Goal: Information Seeking & Learning: Learn about a topic

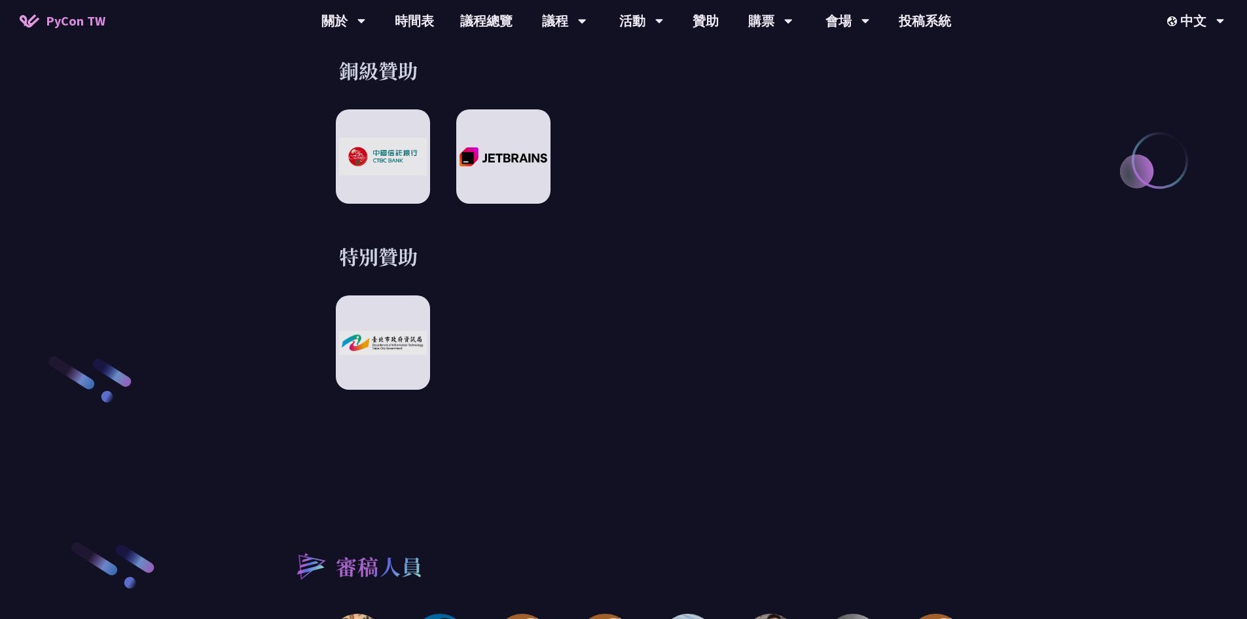
scroll to position [2237, 0]
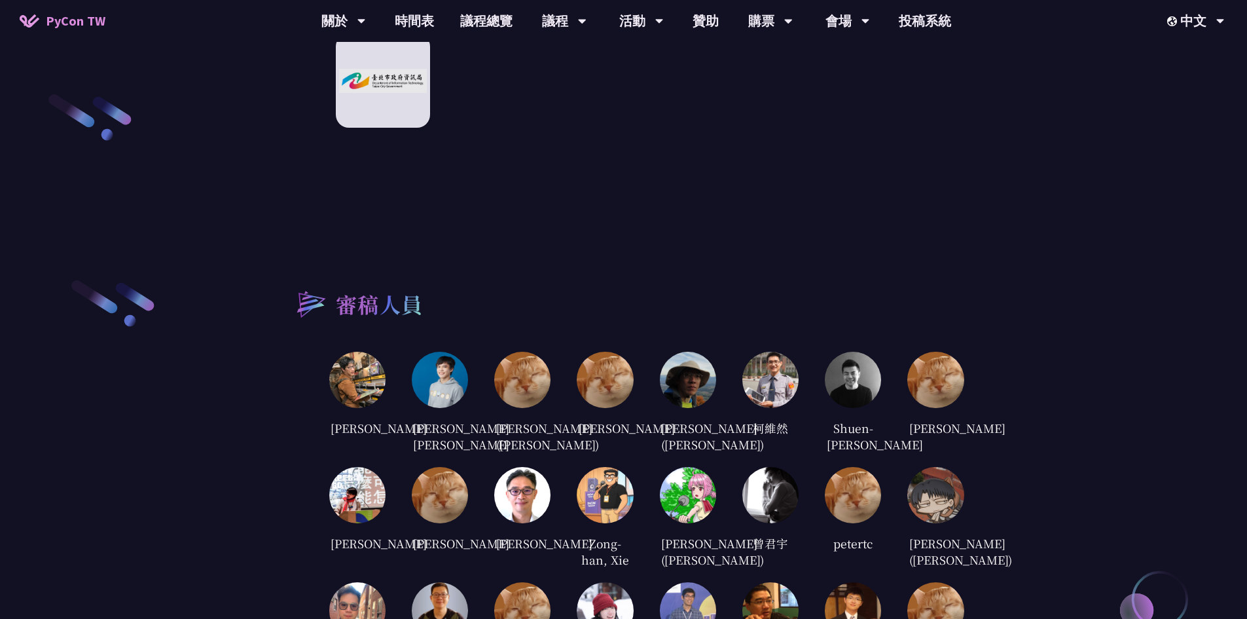
drag, startPoint x: 674, startPoint y: 411, endPoint x: 709, endPoint y: 450, distance: 52.8
click at [709, 450] on div "[PERSON_NAME] ([PERSON_NAME])" at bounding box center [688, 436] width 56 height 36
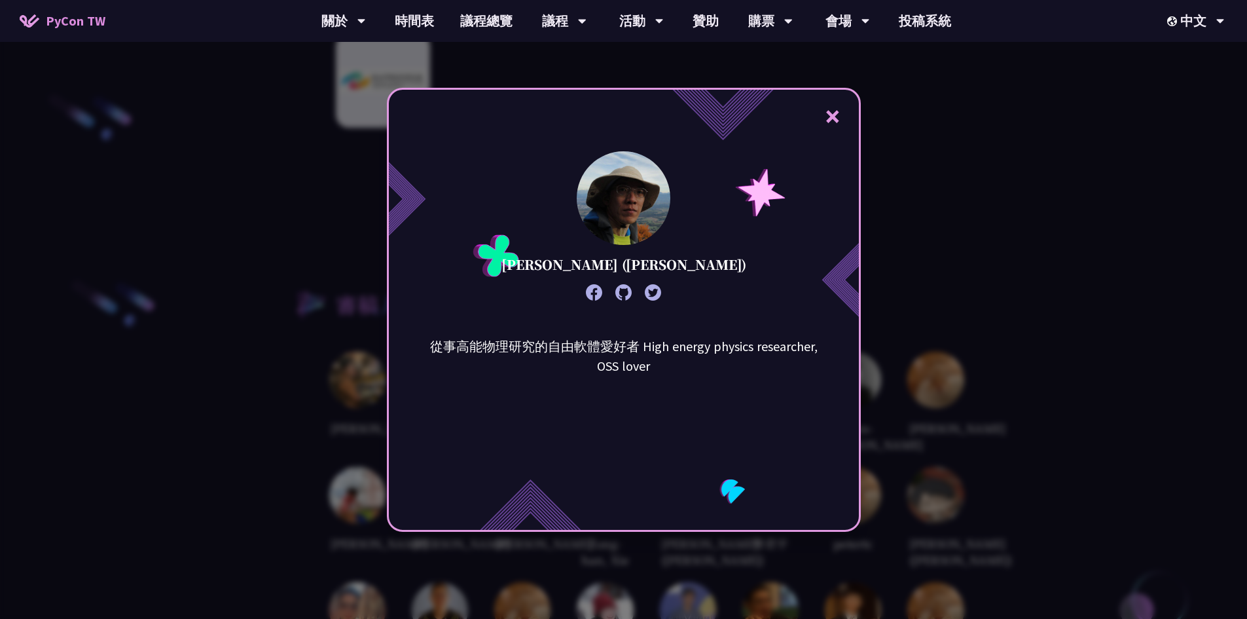
click at [848, 111] on button "×" at bounding box center [832, 115] width 39 height 39
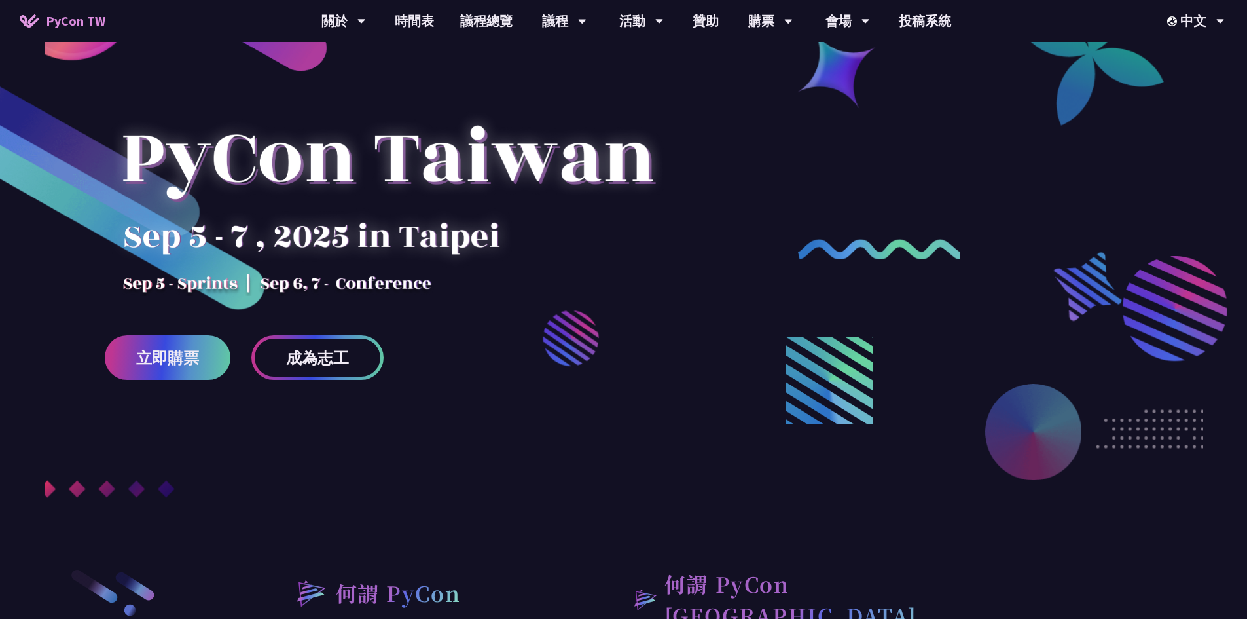
scroll to position [0, 0]
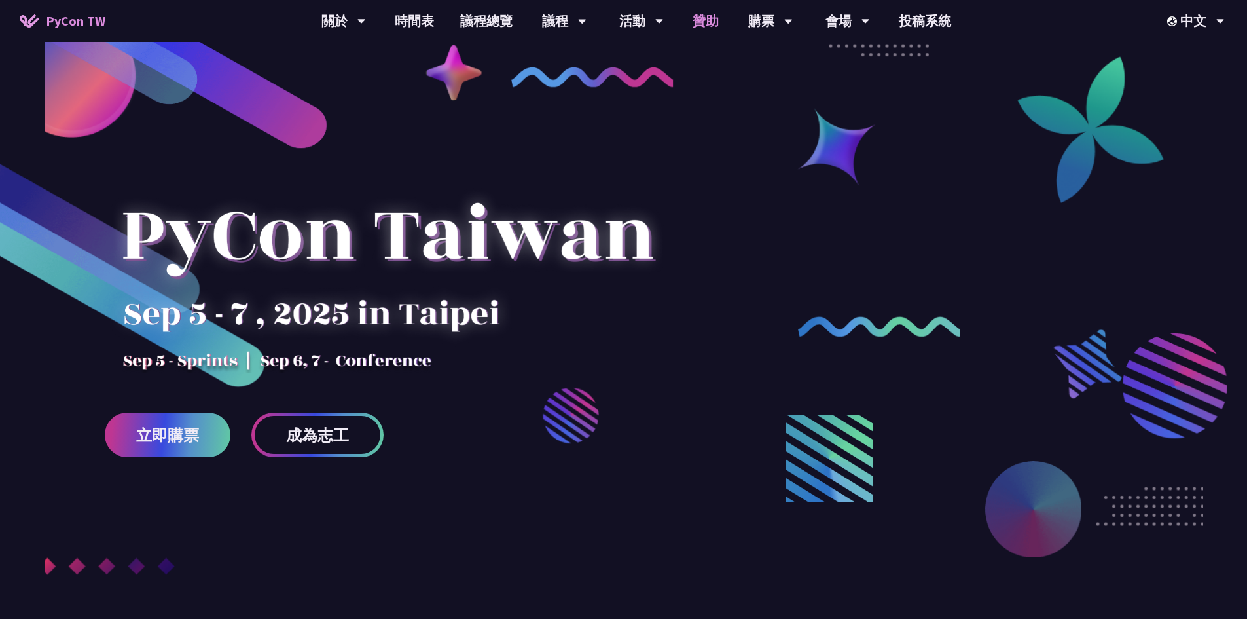
click at [701, 21] on link "贊助" at bounding box center [705, 21] width 52 height 42
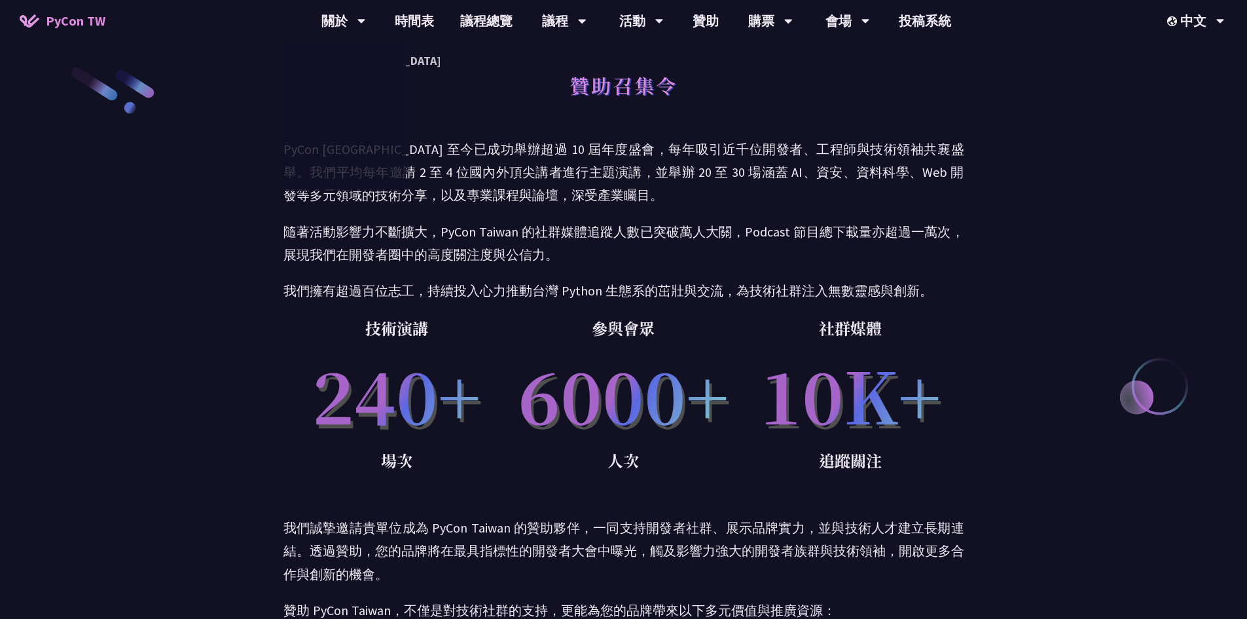
drag, startPoint x: 450, startPoint y: 262, endPoint x: 477, endPoint y: 183, distance: 83.6
click at [452, 262] on p "隨著活動影響力不斷擴大，PyCon Taiwan 的社群媒體追蹤人數已突破萬人大關，Podcast 節目總下載量亦超過一萬次，展現我們在開發者圈中的高度關注度…" at bounding box center [623, 243] width 681 height 46
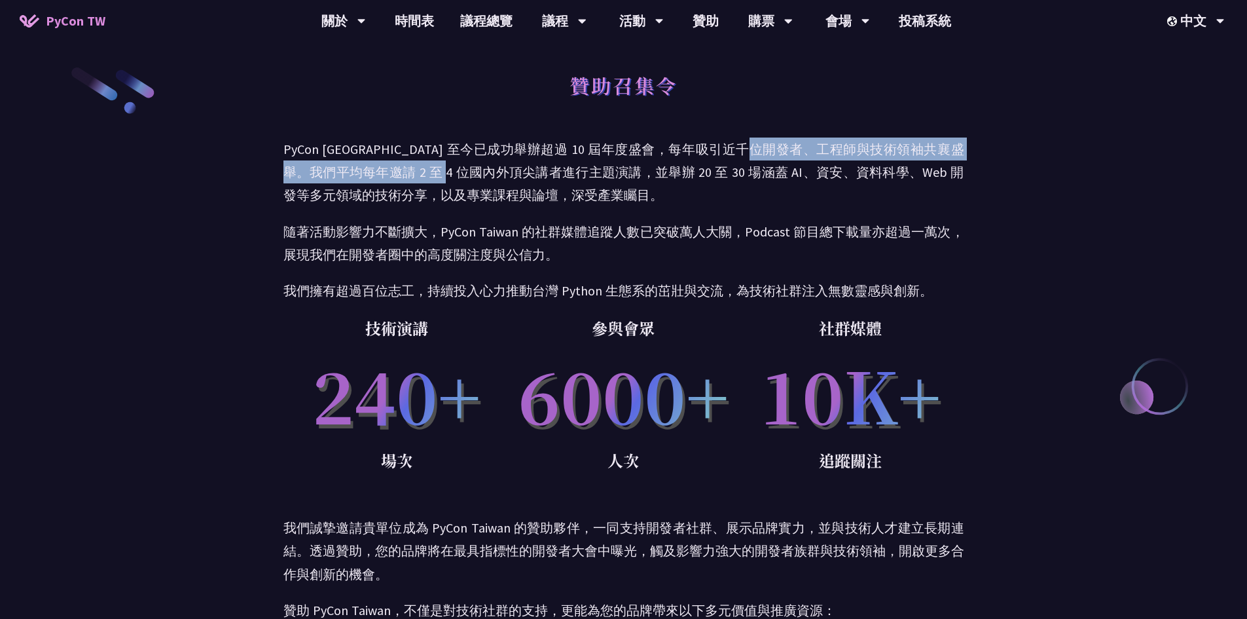
drag, startPoint x: 480, startPoint y: 162, endPoint x: 799, endPoint y: 156, distance: 318.8
click at [799, 156] on p "PyCon [GEOGRAPHIC_DATA] 至今已成功舉辦超過 10 屆年度盛會，每年吸引近千位開發者、工程師與技術領袖共襄盛舉。我們平均每年邀請 2 至…" at bounding box center [623, 171] width 681 height 69
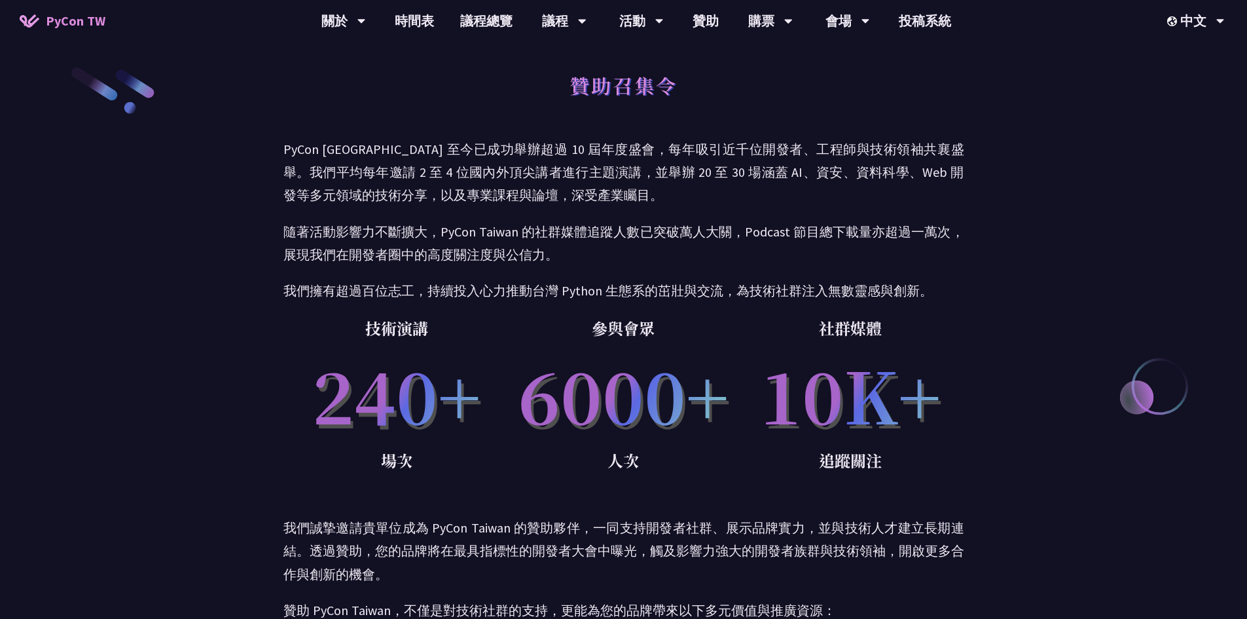
click at [783, 170] on p "PyCon [GEOGRAPHIC_DATA] 至今已成功舉辦超過 10 屆年度盛會，每年吸引近千位開發者、工程師與技術領袖共襄盛舉。我們平均每年邀請 2 至…" at bounding box center [623, 171] width 681 height 69
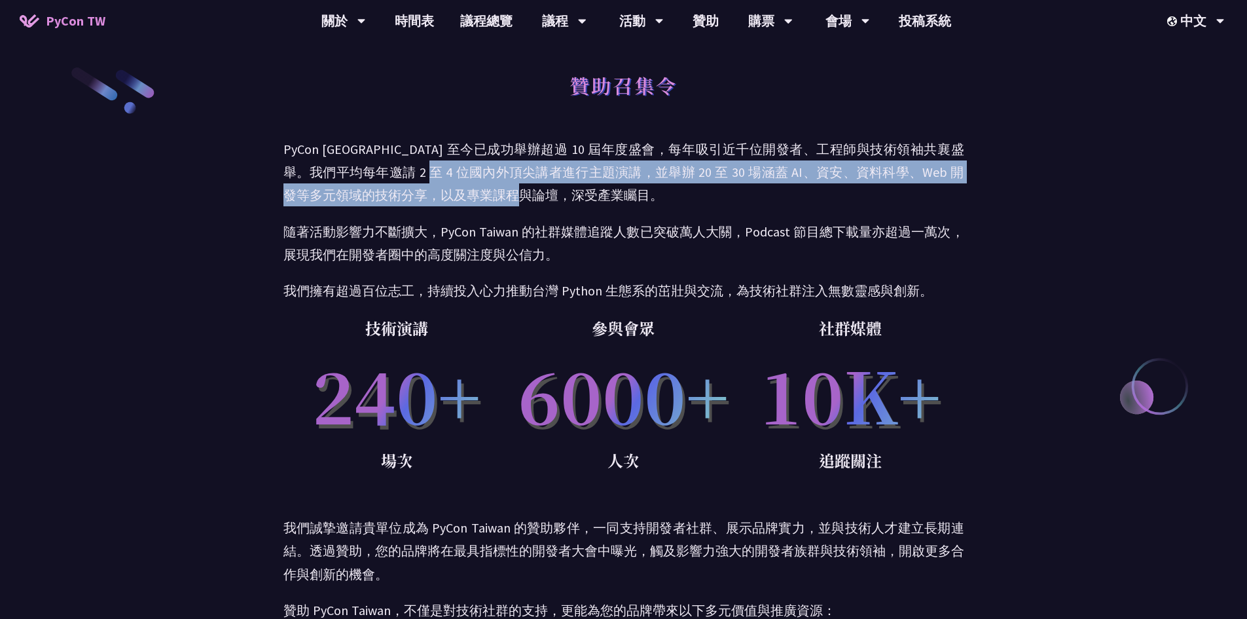
drag, startPoint x: 459, startPoint y: 161, endPoint x: 784, endPoint y: 190, distance: 326.0
click at [784, 190] on p "PyCon [GEOGRAPHIC_DATA] 至今已成功舉辦超過 10 屆年度盛會，每年吸引近千位開發者、工程師與技術領袖共襄盛舉。我們平均每年邀請 2 至…" at bounding box center [623, 171] width 681 height 69
click at [768, 169] on p "PyCon [GEOGRAPHIC_DATA] 至今已成功舉辦超過 10 屆年度盛會，每年吸引近千位開發者、工程師與技術領袖共襄盛舉。我們平均每年邀請 2 至…" at bounding box center [623, 171] width 681 height 69
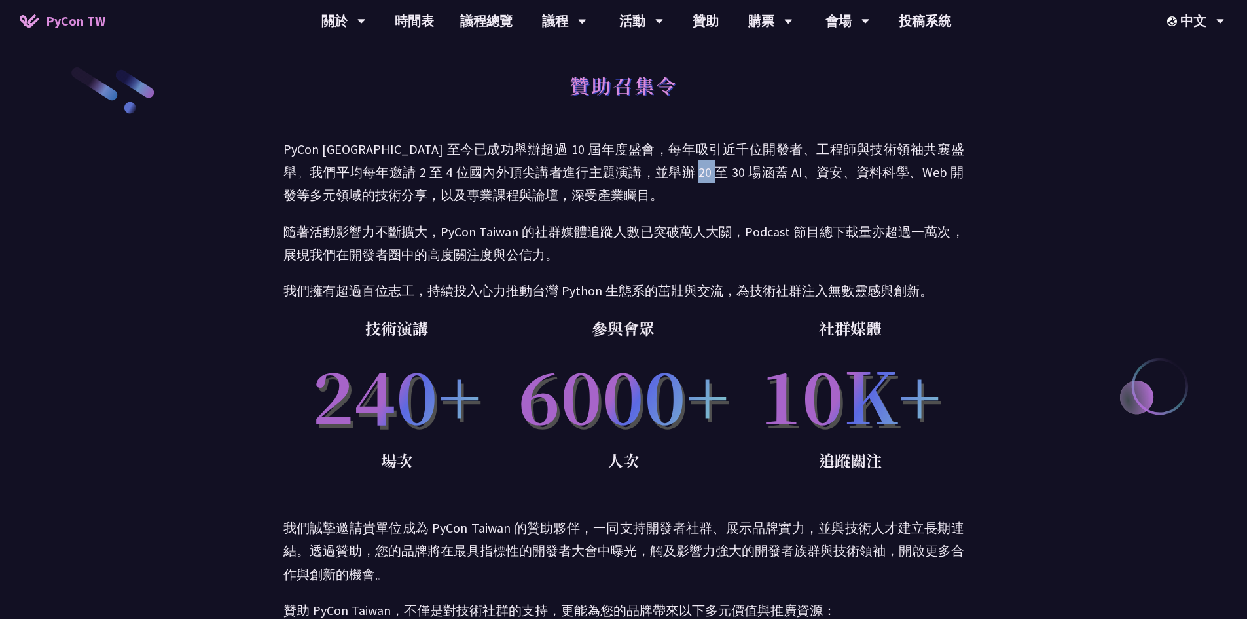
drag, startPoint x: 698, startPoint y: 170, endPoint x: 717, endPoint y: 170, distance: 19.0
click at [717, 170] on p "PyCon [GEOGRAPHIC_DATA] 至今已成功舉辦超過 10 屆年度盛會，每年吸引近千位開發者、工程師與技術領袖共襄盛舉。我們平均每年邀請 2 至…" at bounding box center [623, 171] width 681 height 69
drag, startPoint x: 723, startPoint y: 171, endPoint x: 744, endPoint y: 171, distance: 20.9
click at [744, 171] on p "PyCon [GEOGRAPHIC_DATA] 至今已成功舉辦超過 10 屆年度盛會，每年吸引近千位開發者、工程師與技術領袖共襄盛舉。我們平均每年邀請 2 至…" at bounding box center [623, 171] width 681 height 69
drag, startPoint x: 763, startPoint y: 171, endPoint x: 811, endPoint y: 172, distance: 48.5
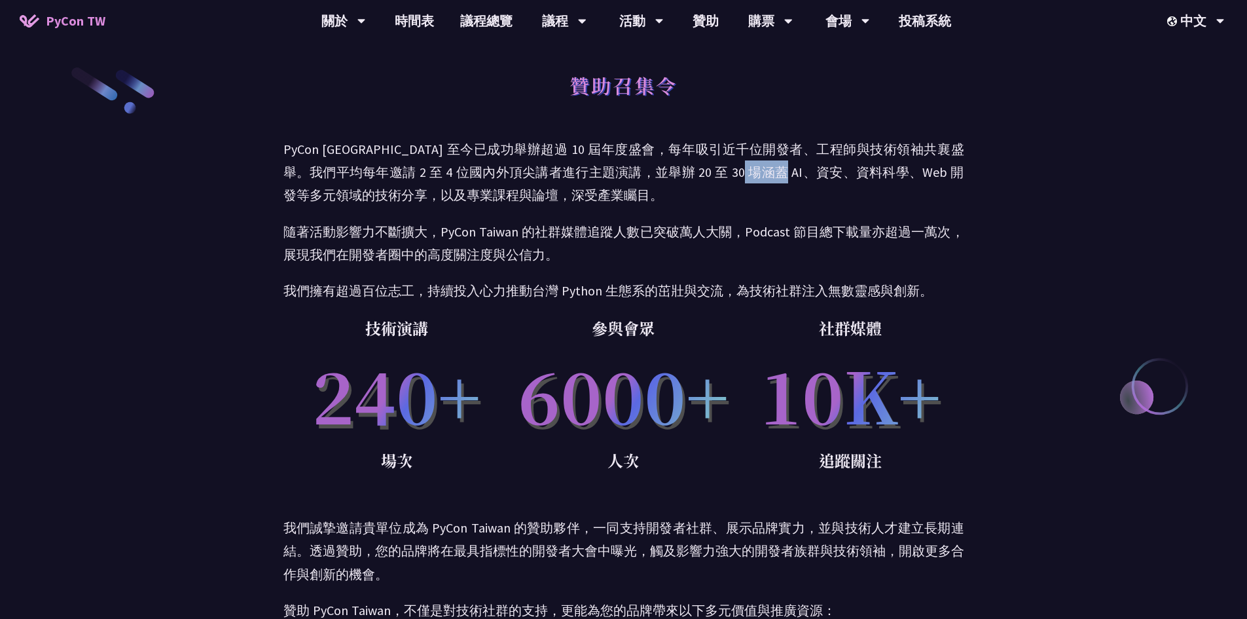
click at [811, 172] on p "PyCon [GEOGRAPHIC_DATA] 至今已成功舉辦超過 10 屆年度盛會，每年吸引近千位開發者、工程師與技術領袖共襄盛舉。我們平均每年邀請 2 至…" at bounding box center [623, 171] width 681 height 69
drag, startPoint x: 842, startPoint y: 174, endPoint x: 898, endPoint y: 173, distance: 56.3
click at [898, 173] on p "PyCon [GEOGRAPHIC_DATA] 至今已成功舉辦超過 10 屆年度盛會，每年吸引近千位開發者、工程師與技術領袖共襄盛舉。我們平均每年邀請 2 至…" at bounding box center [623, 171] width 681 height 69
click at [909, 166] on p "PyCon [GEOGRAPHIC_DATA] 至今已成功舉辦超過 10 屆年度盛會，每年吸引近千位開發者、工程師與技術領袖共襄盛舉。我們平均每年邀請 2 至…" at bounding box center [623, 171] width 681 height 69
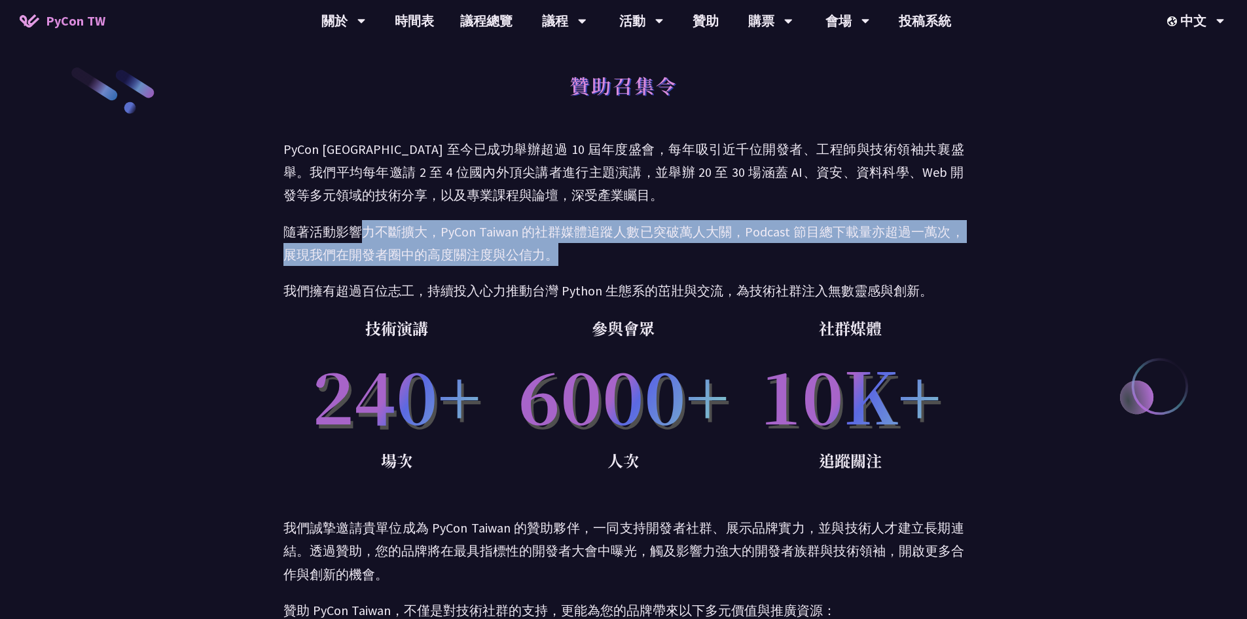
drag, startPoint x: 367, startPoint y: 230, endPoint x: 723, endPoint y: 249, distance: 356.6
click at [723, 249] on p "隨著活動影響力不斷擴大，PyCon Taiwan 的社群媒體追蹤人數已突破萬人大關，Podcast 節目總下載量亦超過一萬次，展現我們在開發者圈中的高度關注度…" at bounding box center [623, 243] width 681 height 46
click at [766, 223] on p "隨著活動影響力不斷擴大，PyCon Taiwan 的社群媒體追蹤人數已突破萬人大關，Podcast 節目總下載量亦超過一萬次，展現我們在開發者圈中的高度關注度…" at bounding box center [623, 243] width 681 height 46
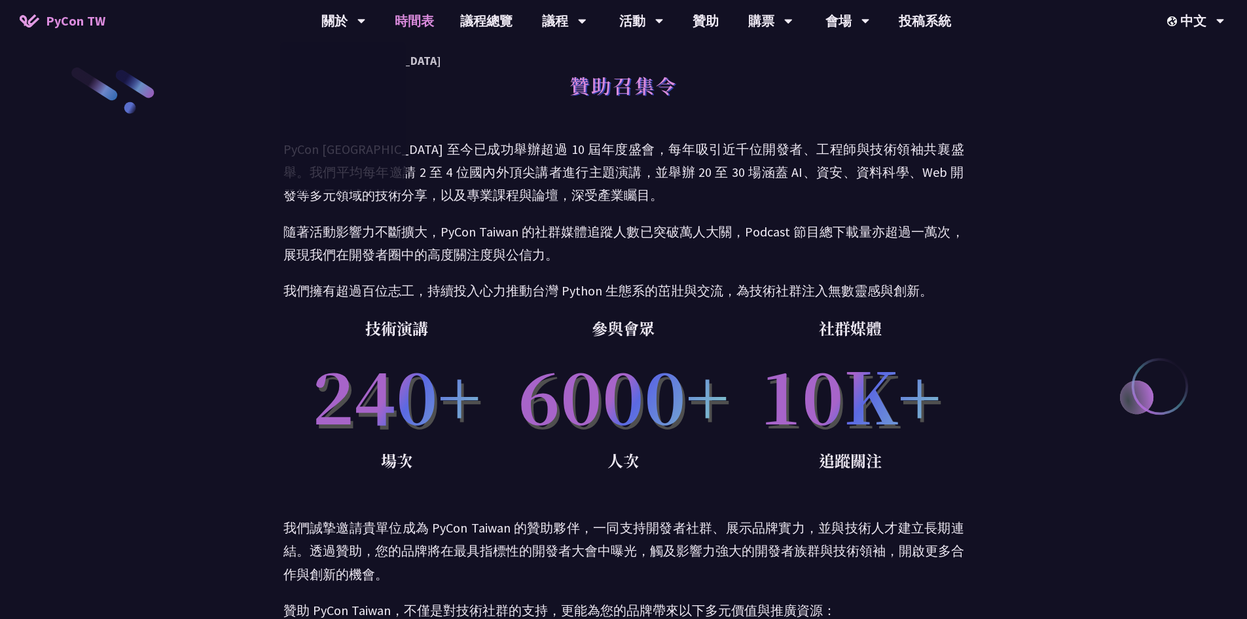
click at [422, 18] on link "時間表" at bounding box center [414, 21] width 65 height 42
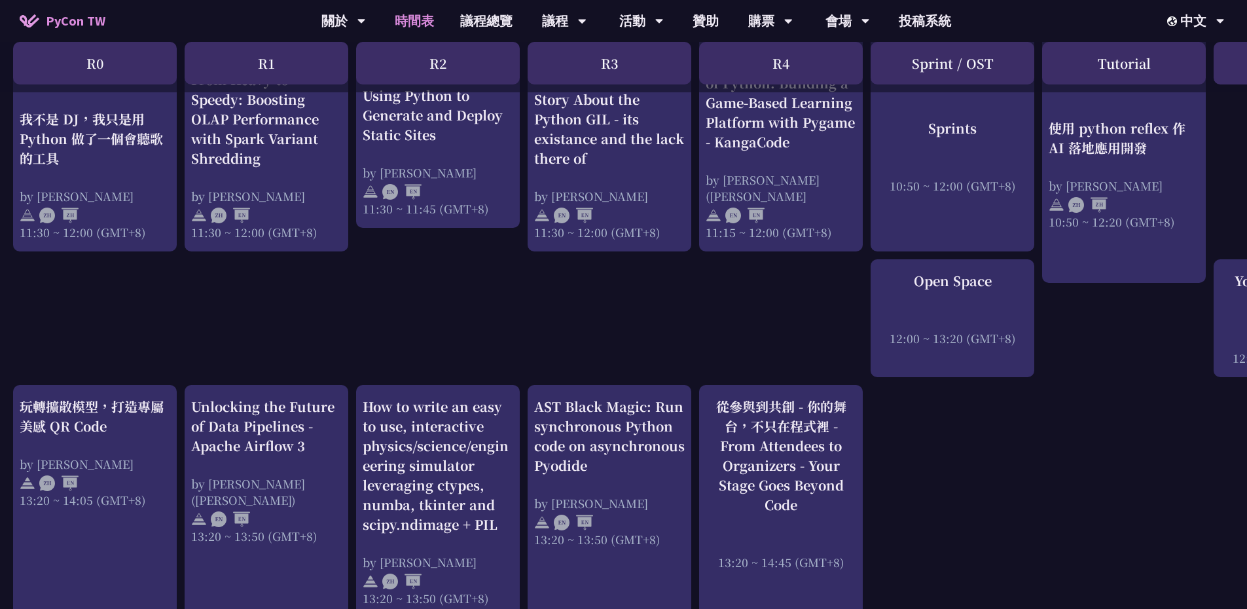
scroll to position [408, 0]
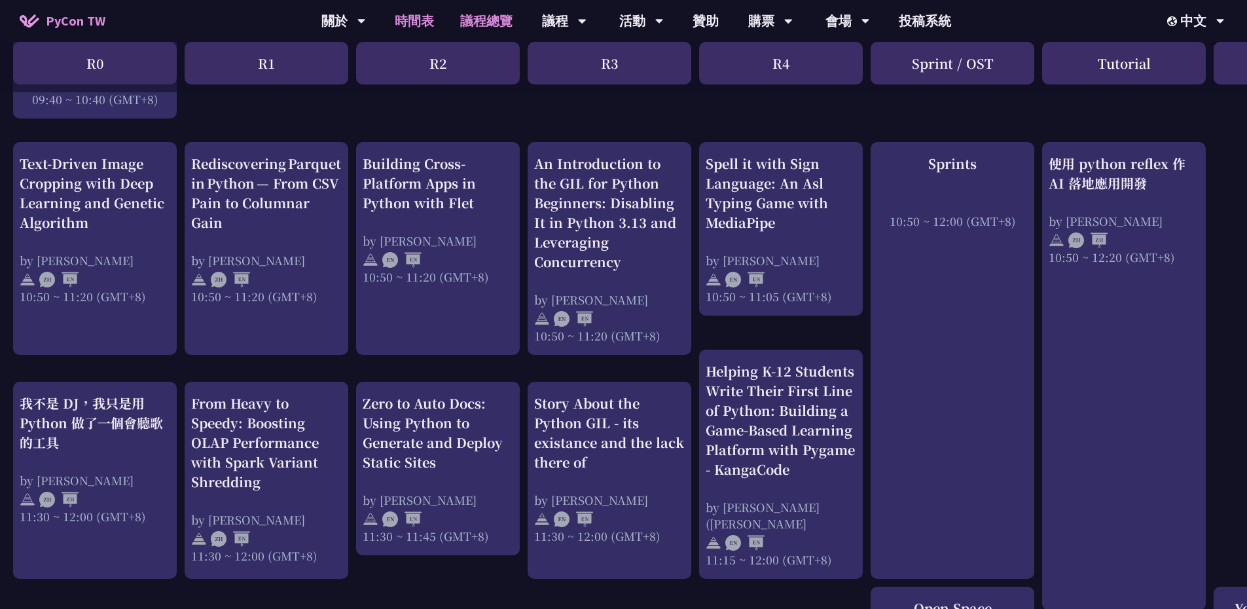
click at [473, 20] on link "議程總覽" at bounding box center [486, 21] width 79 height 42
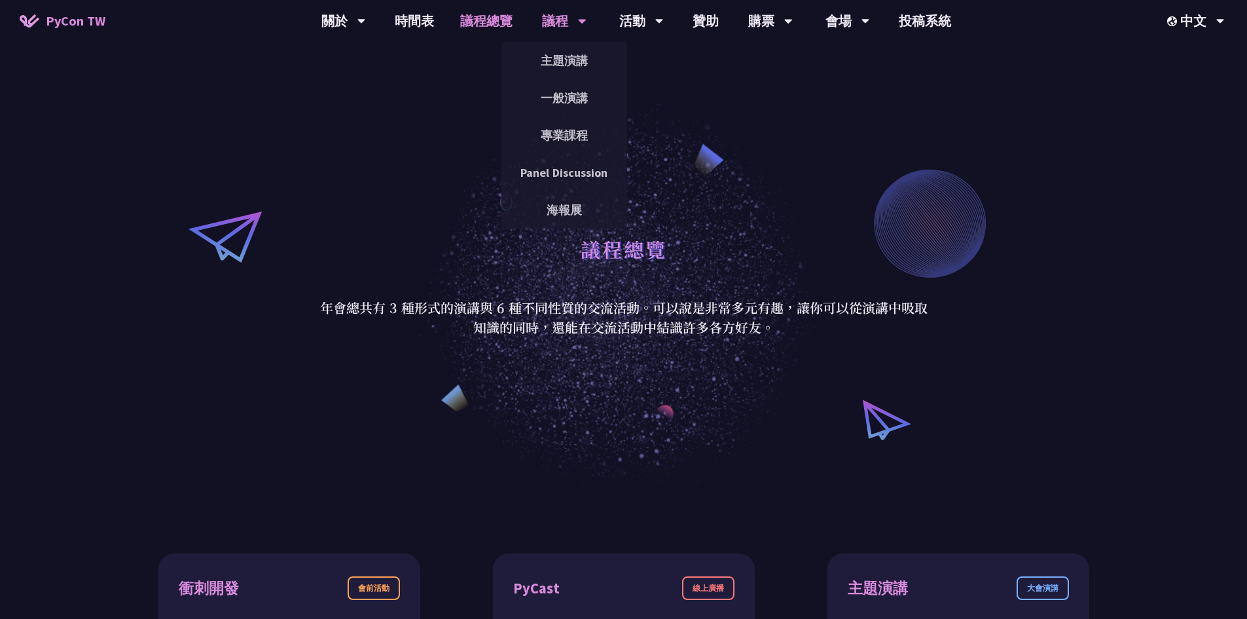
click at [366, 20] on div "議程" at bounding box center [343, 21] width 45 height 42
click at [566, 59] on link "主題演講" at bounding box center [564, 60] width 126 height 31
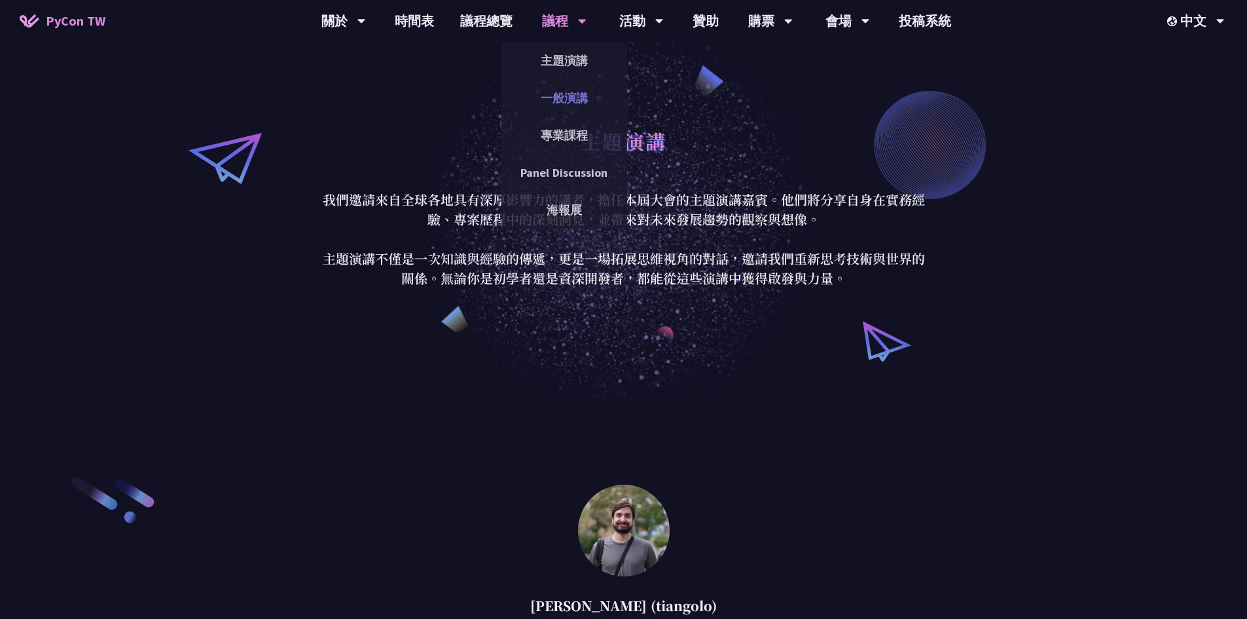
click at [571, 97] on link "一般演講" at bounding box center [564, 97] width 126 height 31
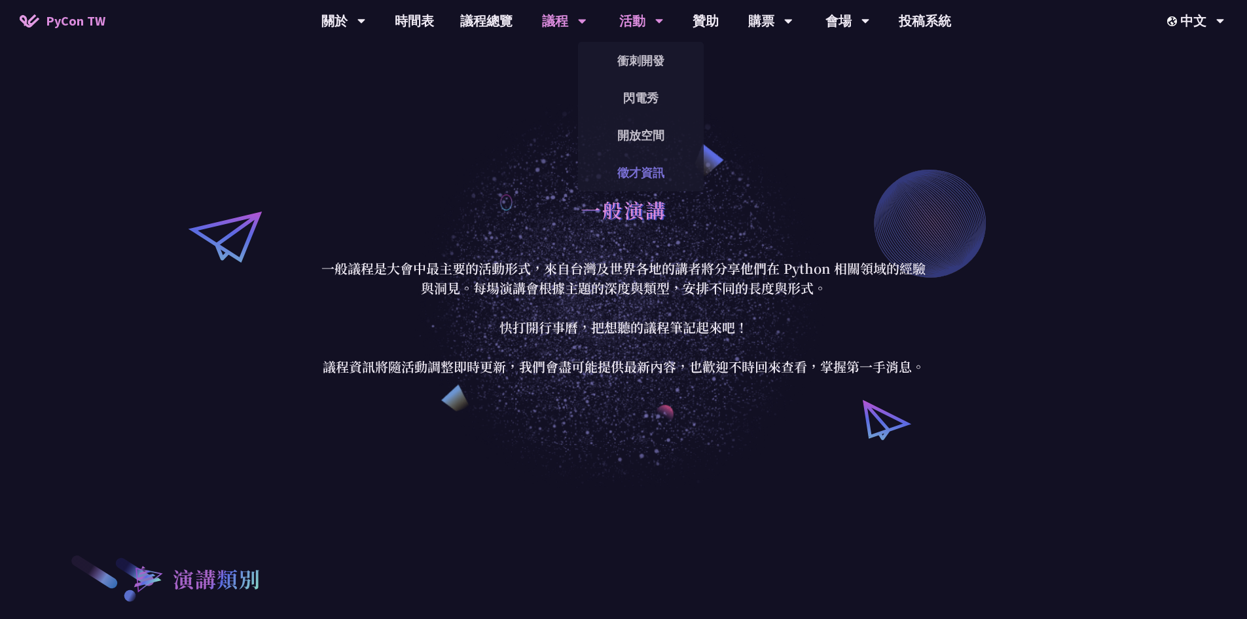
click at [637, 162] on link "徵才資訊" at bounding box center [641, 172] width 126 height 31
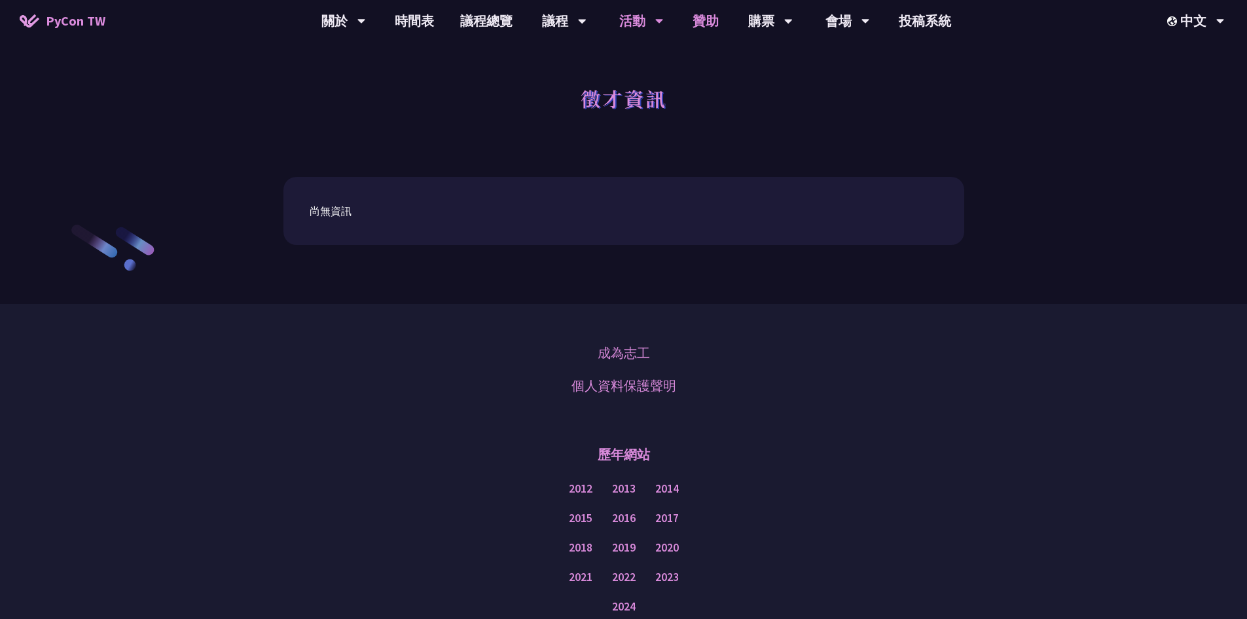
click at [705, 17] on link "贊助" at bounding box center [705, 21] width 52 height 42
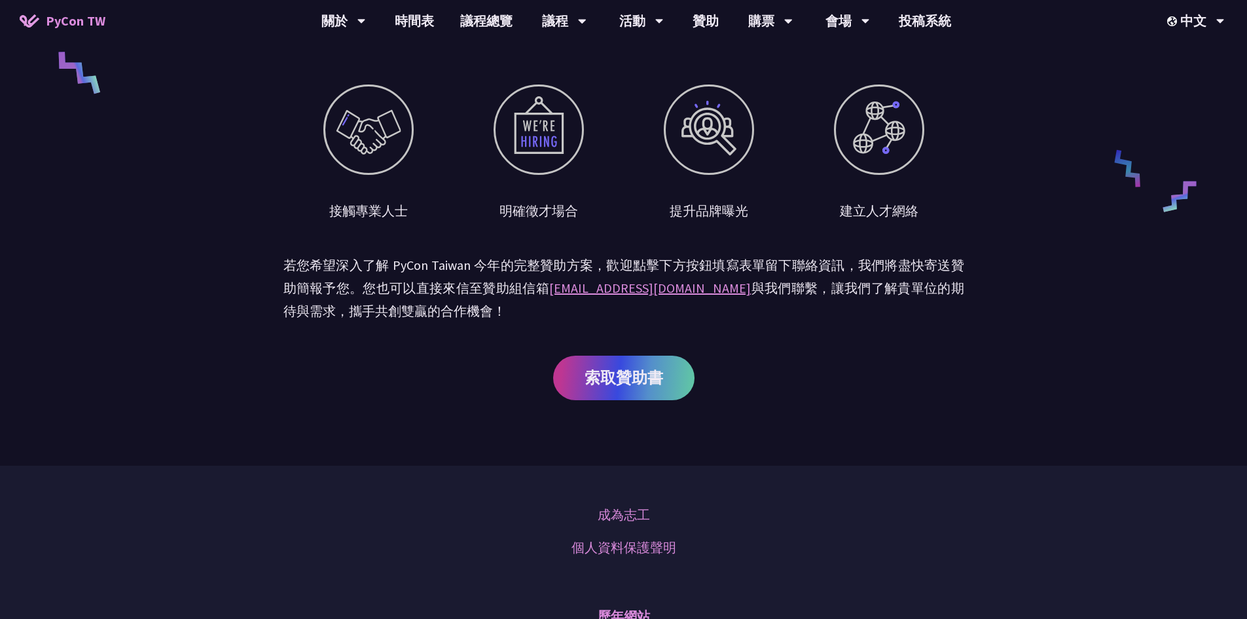
scroll to position [785, 0]
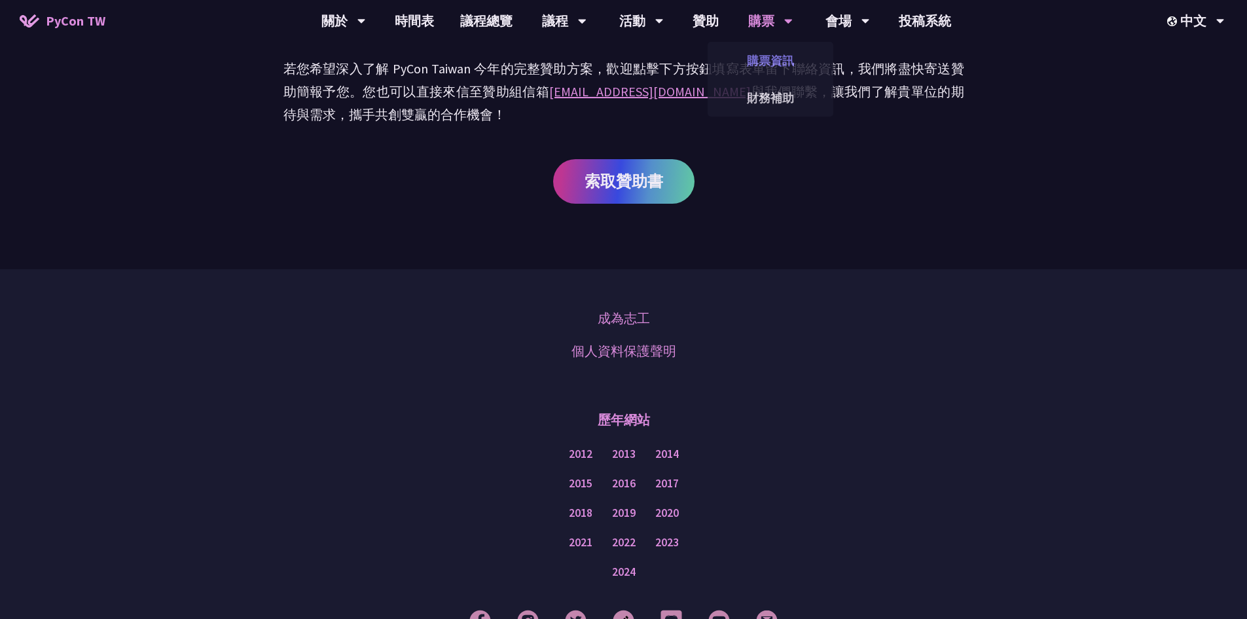
click at [777, 61] on link "購票資訊" at bounding box center [771, 60] width 126 height 31
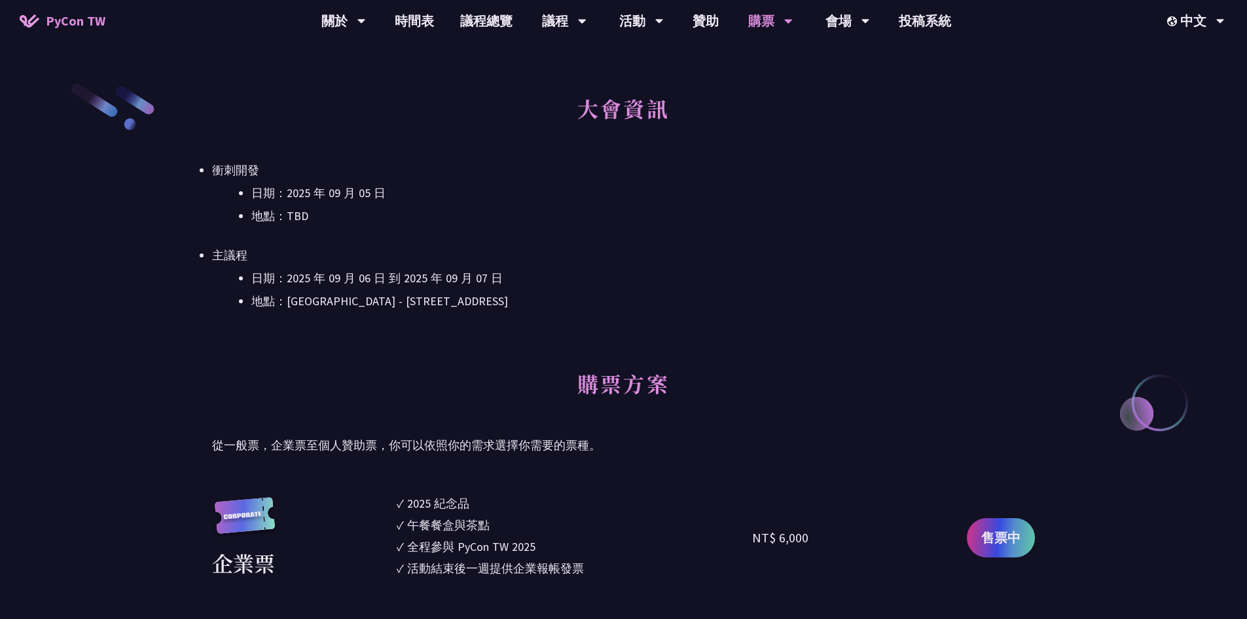
scroll to position [589, 0]
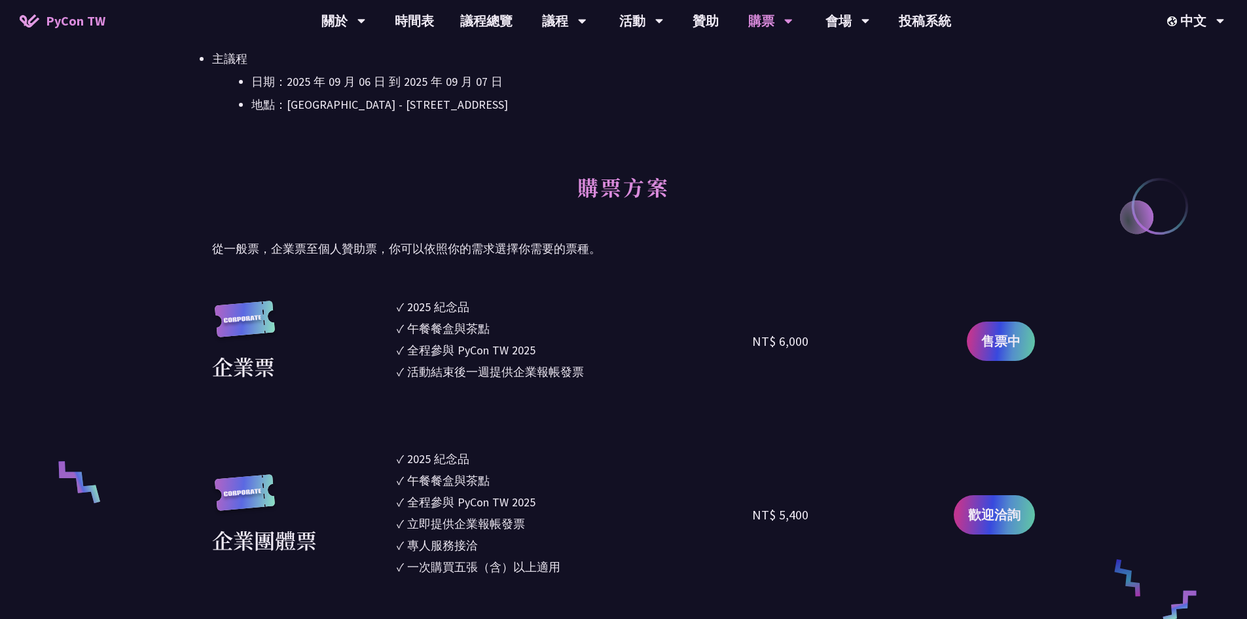
click at [325, 248] on p "從一般票，企業票至個人贊助票，你可以依照你的需求選擇你需要的票種。" at bounding box center [623, 249] width 823 height 20
drag, startPoint x: 411, startPoint y: 306, endPoint x: 489, endPoint y: 325, distance: 80.3
click at [489, 325] on ul "✓ 2025 [PERSON_NAME]✓ 午餐餐盒與茶點 ✓ 全程參與 PyCon TW 2025 ✓ 活動結束後一週提供企業報帳發票" at bounding box center [575, 341] width 356 height 86
click at [464, 363] on div "活動結束後一週提供企業報帳發票" at bounding box center [495, 372] width 177 height 18
drag, startPoint x: 766, startPoint y: 338, endPoint x: 795, endPoint y: 337, distance: 29.5
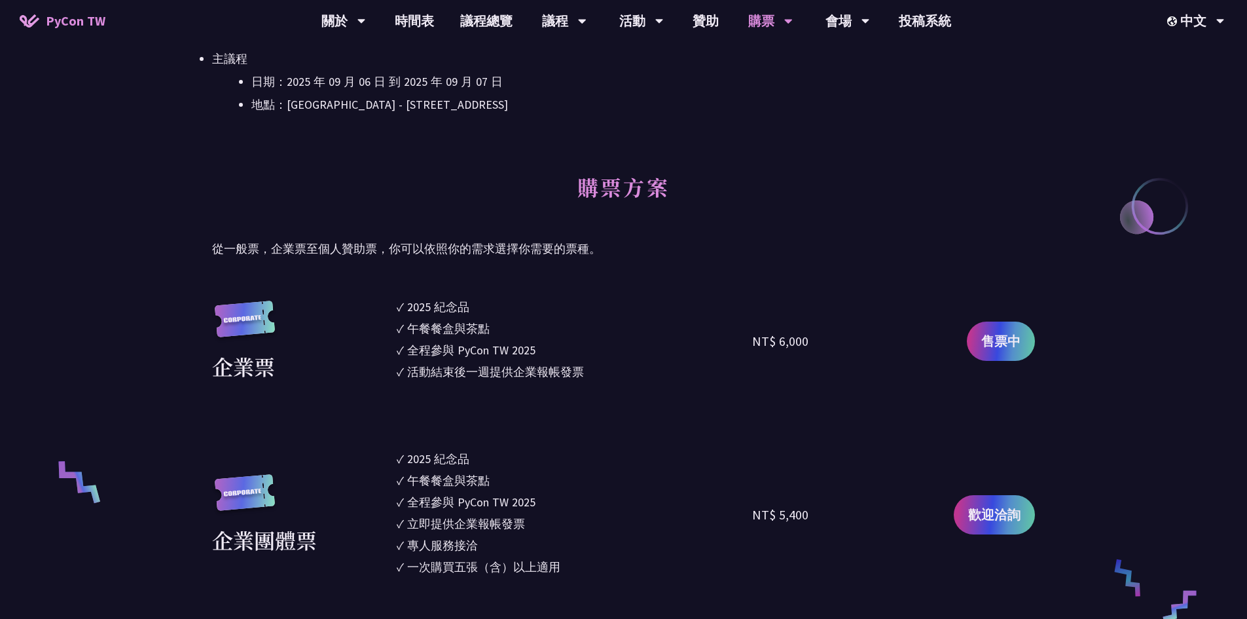
click at [795, 337] on div "NT$ 6,000" at bounding box center [780, 341] width 56 height 20
click at [433, 363] on div "活動結束後一週提供企業報帳發票" at bounding box center [495, 372] width 177 height 18
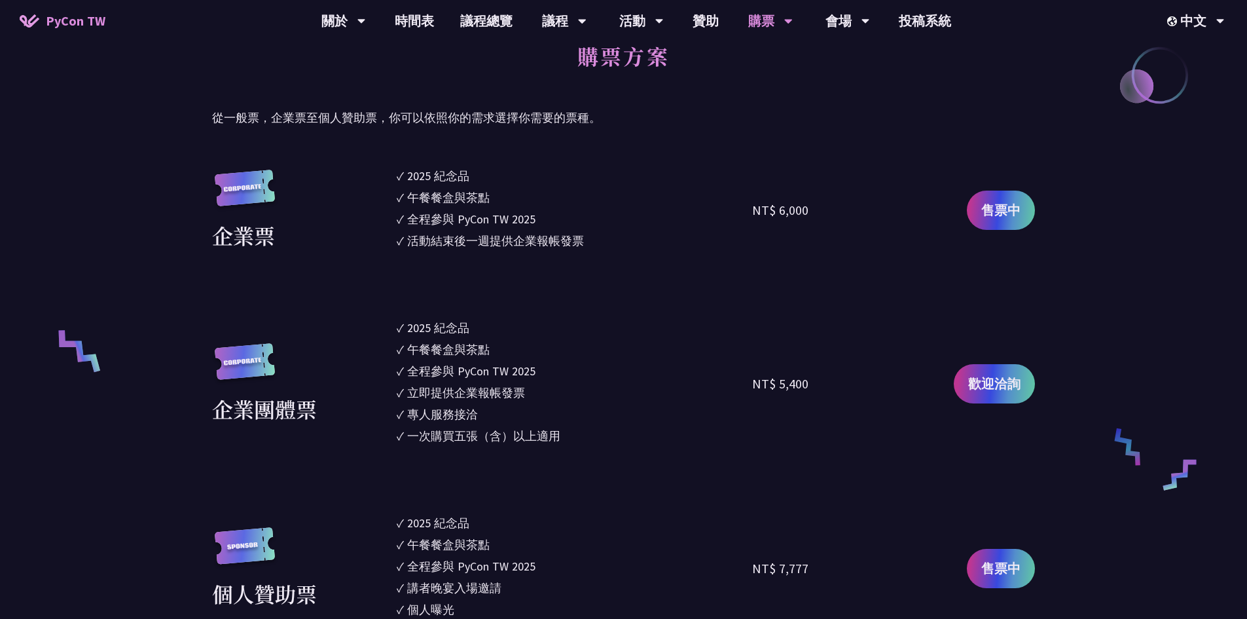
scroll to position [916, 0]
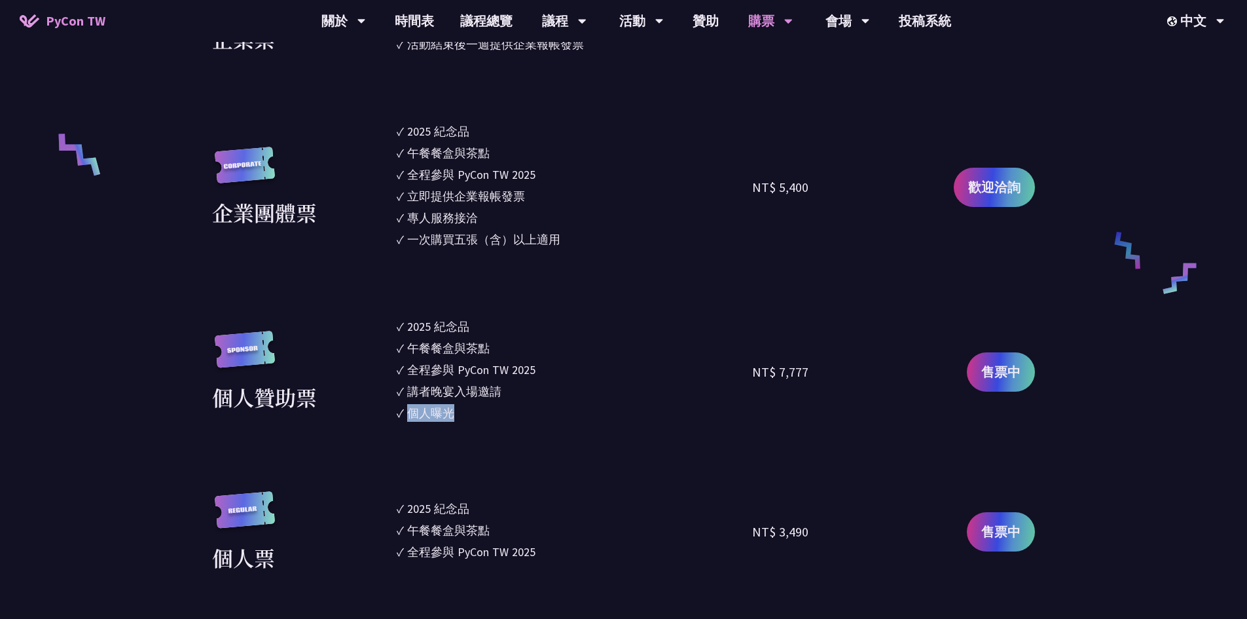
drag, startPoint x: 412, startPoint y: 414, endPoint x: 452, endPoint y: 410, distance: 40.7
click at [452, 410] on div "個人曝光" at bounding box center [430, 413] width 47 height 18
click at [557, 410] on li "✓ 個人曝光" at bounding box center [575, 413] width 356 height 18
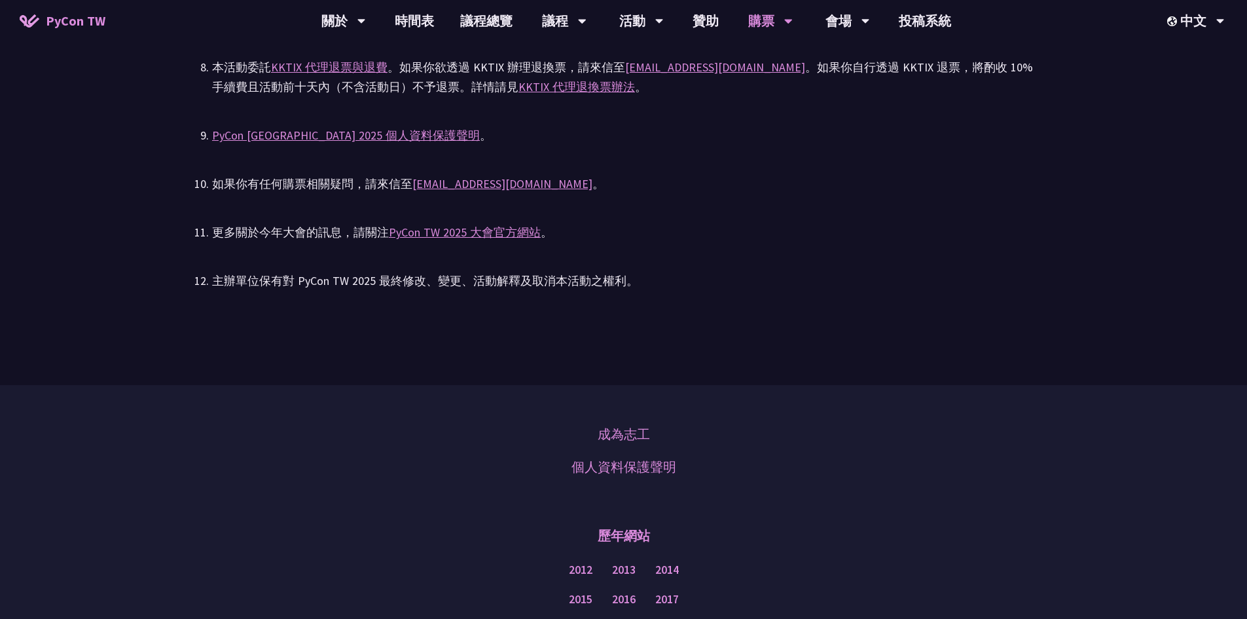
scroll to position [2969, 0]
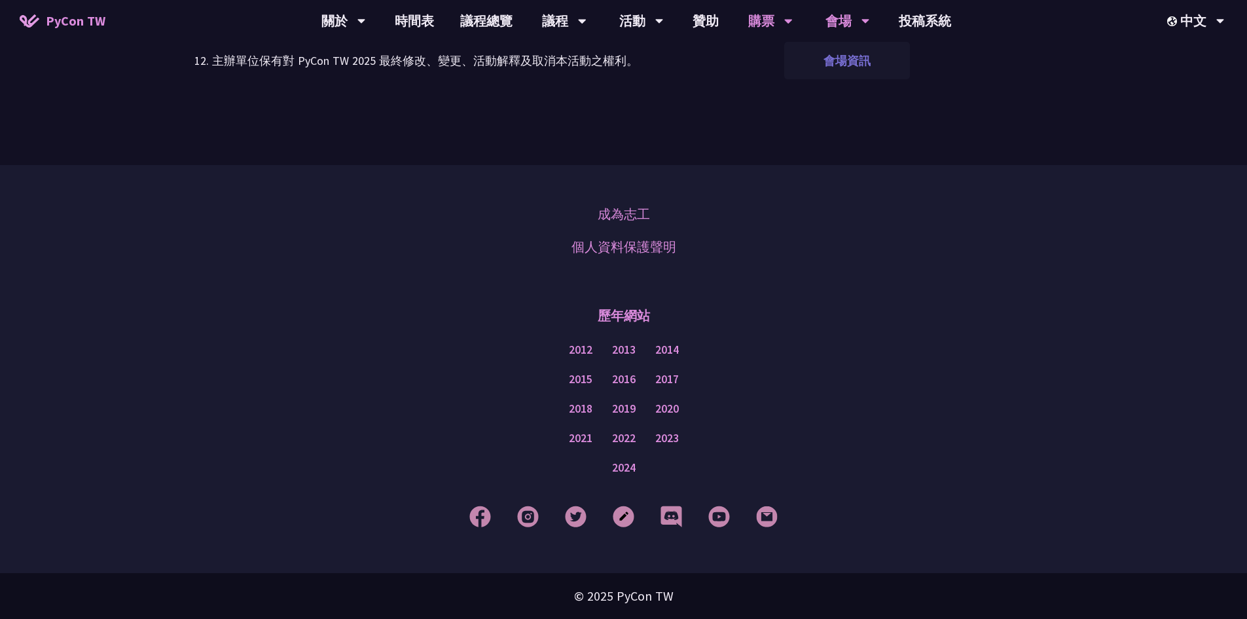
click at [834, 63] on link "會場資訊" at bounding box center [847, 60] width 126 height 31
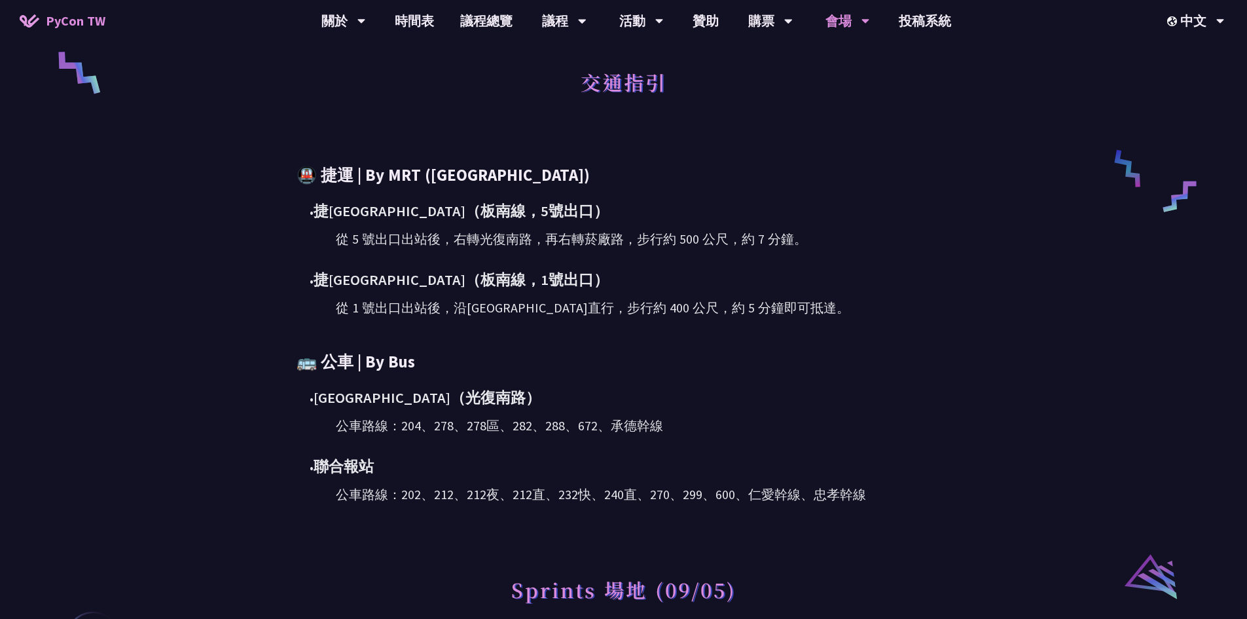
scroll to position [785, 0]
